Goal: Feedback & Contribution: Submit feedback/report problem

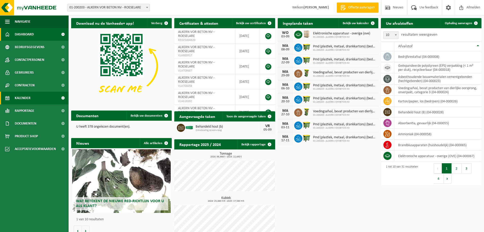
click at [27, 97] on span "Kalender" at bounding box center [23, 97] width 16 height 13
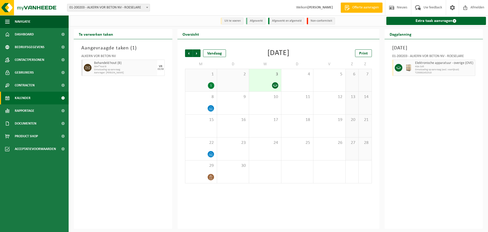
click at [275, 85] on icon at bounding box center [275, 85] width 4 height 4
click at [191, 54] on span "Vorige" at bounding box center [189, 53] width 8 height 8
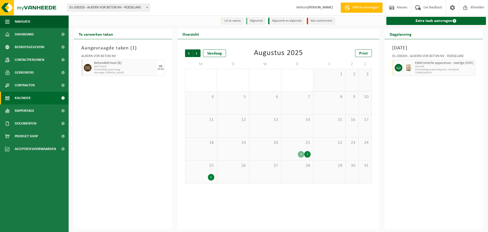
click at [302, 153] on div "2" at bounding box center [301, 154] width 6 height 7
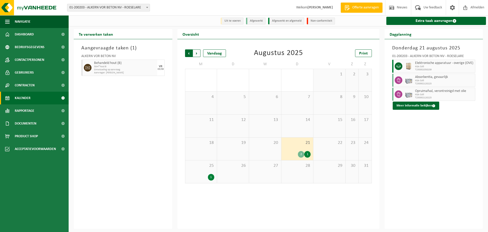
click at [198, 54] on span "Volgende" at bounding box center [197, 53] width 8 height 8
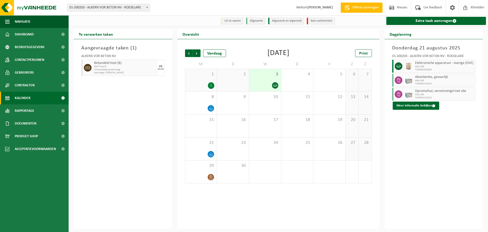
click at [276, 85] on icon at bounding box center [275, 85] width 4 height 4
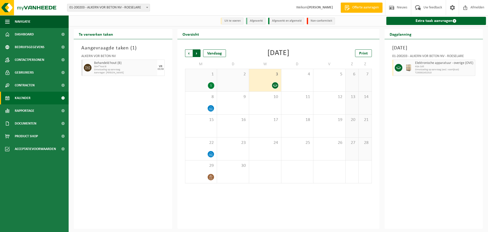
click at [190, 54] on span "Vorige" at bounding box center [189, 53] width 8 height 8
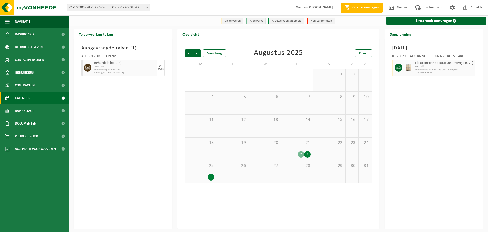
click at [302, 155] on div "2" at bounding box center [301, 154] width 6 height 7
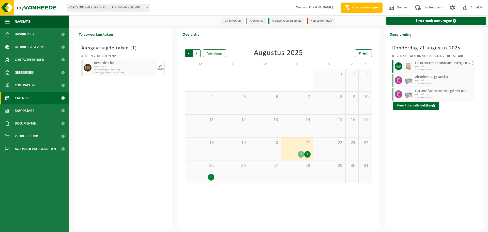
click at [195, 55] on span "Volgende" at bounding box center [197, 53] width 8 height 8
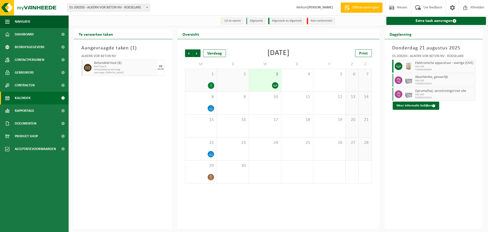
click at [274, 86] on icon at bounding box center [275, 85] width 4 height 4
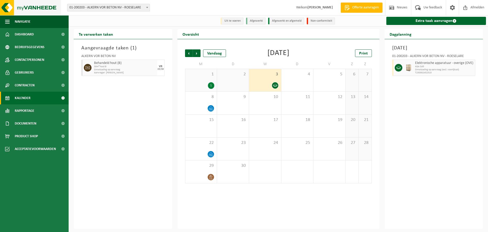
click at [36, 8] on img at bounding box center [30, 7] width 61 height 15
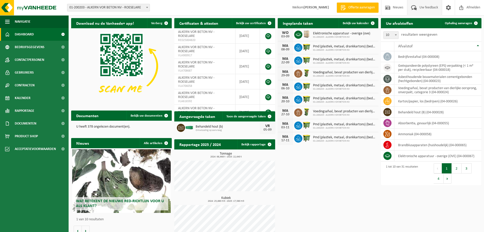
click at [423, 7] on span "Uw feedback" at bounding box center [428, 7] width 21 height 15
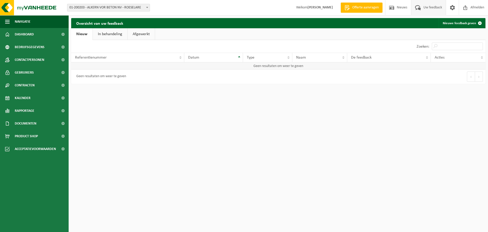
click at [261, 67] on td "Geen resultaten om weer te geven" at bounding box center [278, 65] width 414 height 7
click at [111, 36] on link "In behandeling" at bounding box center [110, 34] width 35 height 12
click at [139, 35] on link "Afgewerkt" at bounding box center [141, 34] width 27 height 12
click at [67, 34] on span at bounding box center [62, 34] width 11 height 13
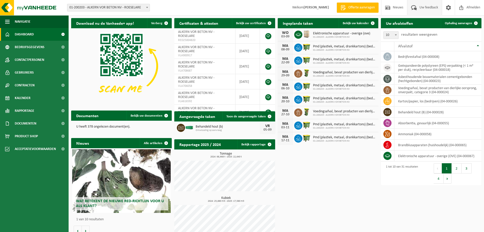
click at [435, 7] on span "Uw feedback" at bounding box center [428, 7] width 21 height 15
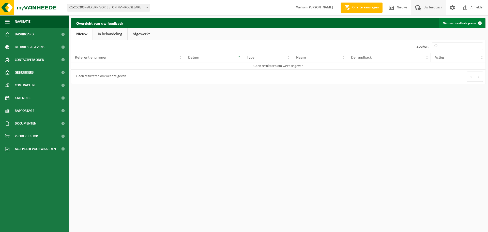
click at [465, 22] on link "Nieuwe feedback geven" at bounding box center [462, 23] width 46 height 10
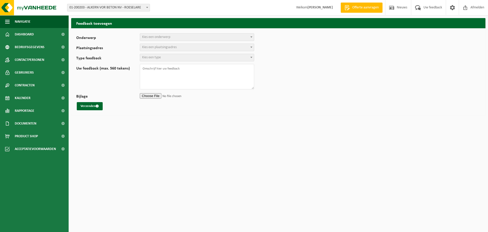
select select
click at [174, 38] on span "Kies een onderwerp" at bounding box center [197, 37] width 114 height 7
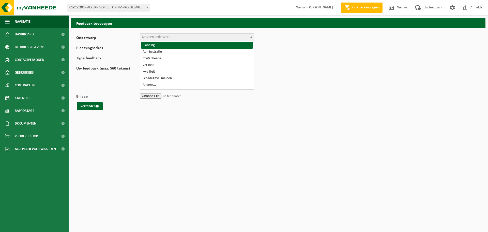
select select "1"
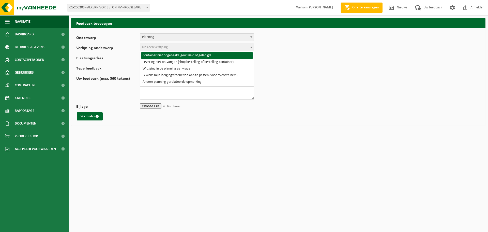
click at [169, 48] on span "Kies een verfijning" at bounding box center [197, 47] width 114 height 7
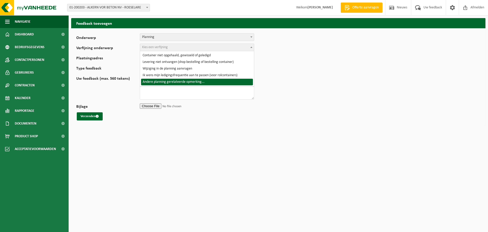
select select "6"
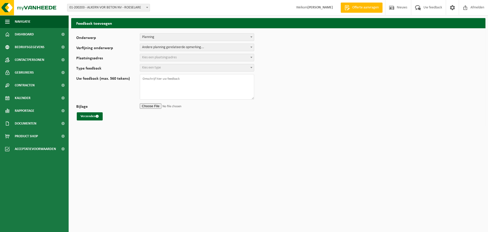
click at [175, 58] on span "Kies een plaatsingsadres" at bounding box center [159, 57] width 35 height 4
select select "18841"
click at [168, 68] on span "Kies een type" at bounding box center [197, 67] width 114 height 7
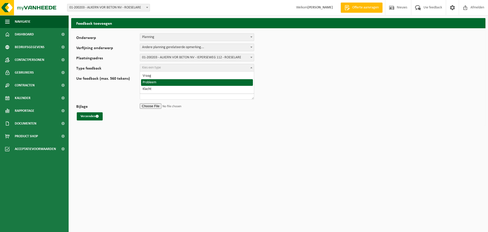
select select "ISS"
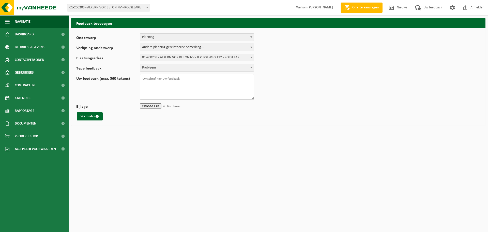
click at [163, 80] on textarea "Uw feedback (max. 560 tekens)" at bounding box center [197, 86] width 114 height 25
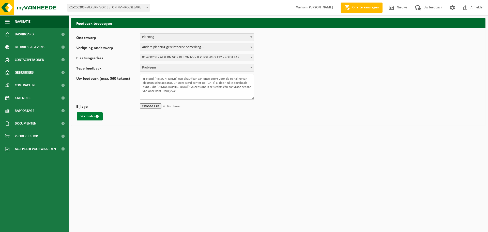
type textarea "Er stond [PERSON_NAME] een chauffeur aan onze poort voor de ophaling van elektr…"
click at [92, 116] on button "Verzenden" at bounding box center [90, 116] width 26 height 8
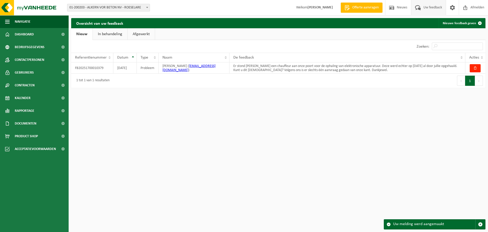
click at [117, 33] on link "In behandeling" at bounding box center [110, 34] width 35 height 12
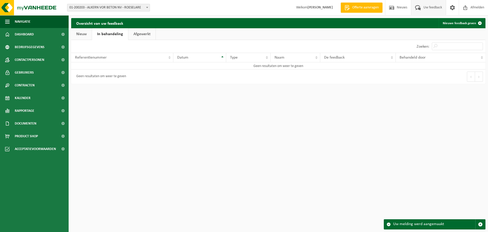
click at [139, 33] on link "Afgewerkt" at bounding box center [141, 34] width 27 height 12
click at [78, 34] on link "Nieuw" at bounding box center [81, 34] width 21 height 12
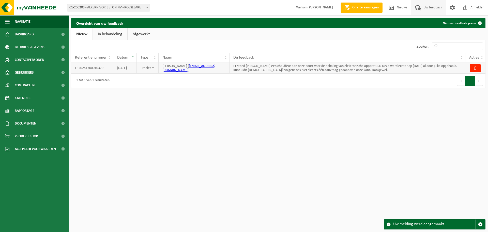
click at [146, 67] on td "Probleem" at bounding box center [148, 67] width 22 height 11
click at [94, 67] on td "FB20251700010379" at bounding box center [92, 67] width 42 height 11
click at [121, 81] on div "1 tot 1 van 1 resultaten" at bounding box center [174, 80] width 207 height 14
